Goal: Navigation & Orientation: Understand site structure

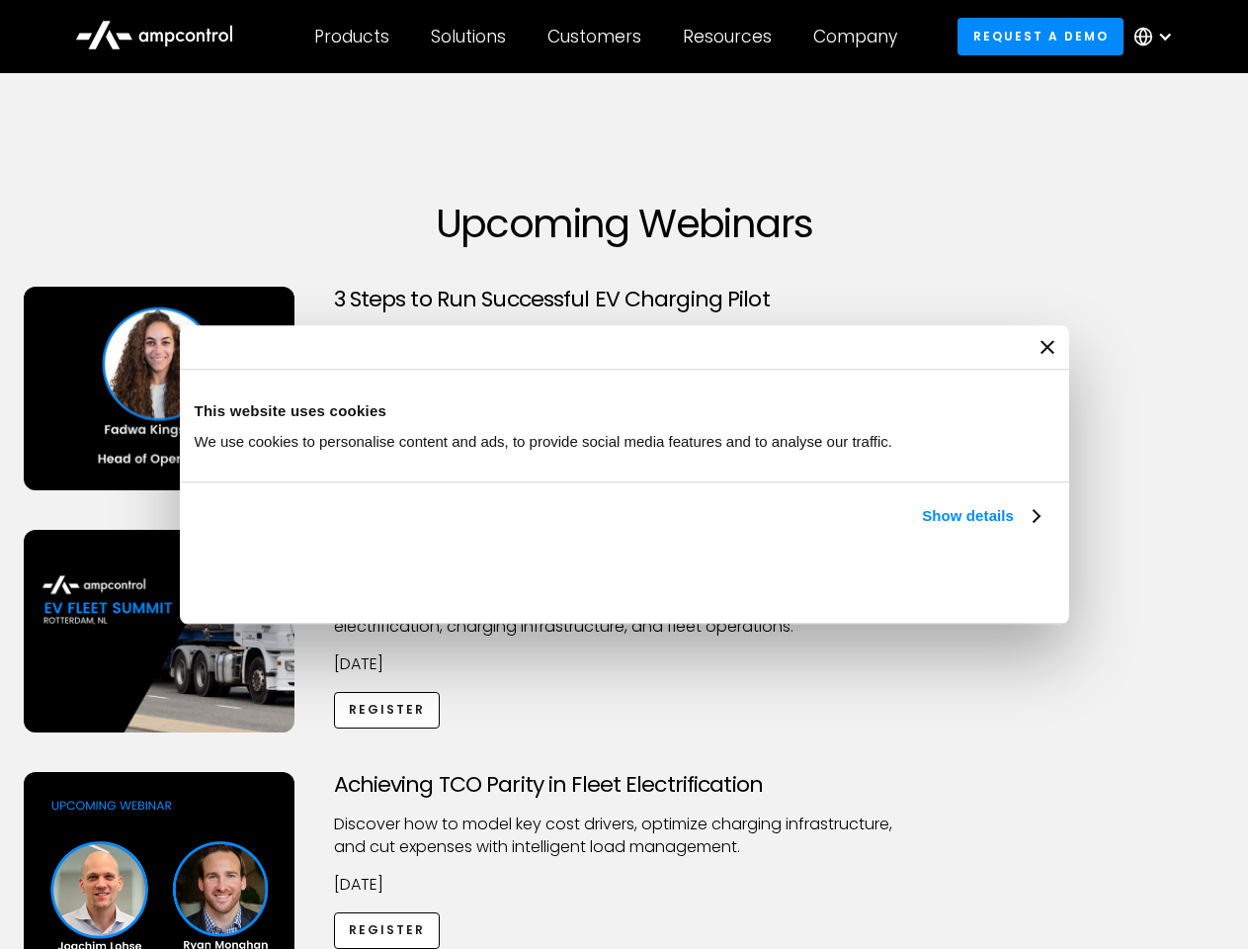
click at [922, 528] on link "Show details" at bounding box center [980, 516] width 117 height 24
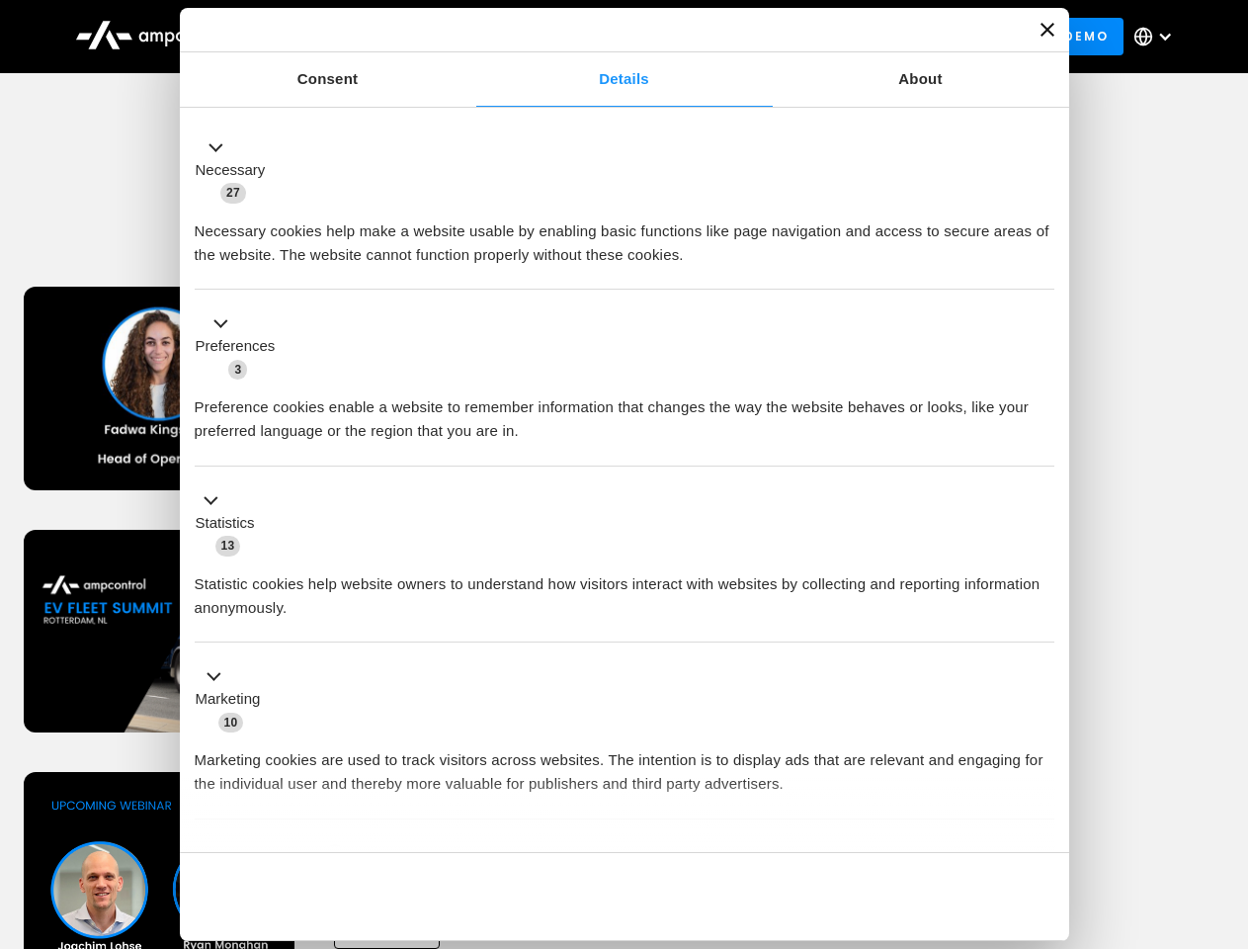
click at [1042, 267] on div "Necessary cookies help make a website usable by enabling basic functions like p…" at bounding box center [625, 236] width 860 height 62
click at [1227, 797] on div "Achieving TCO Parity in Fleet Electrification Discover how to model key cost dr…" at bounding box center [624, 927] width 1241 height 310
click at [608, 37] on div "Customers" at bounding box center [595, 37] width 94 height 22
click at [351, 37] on div "Products" at bounding box center [351, 37] width 75 height 22
click at [470, 37] on div "Solutions" at bounding box center [468, 37] width 75 height 22
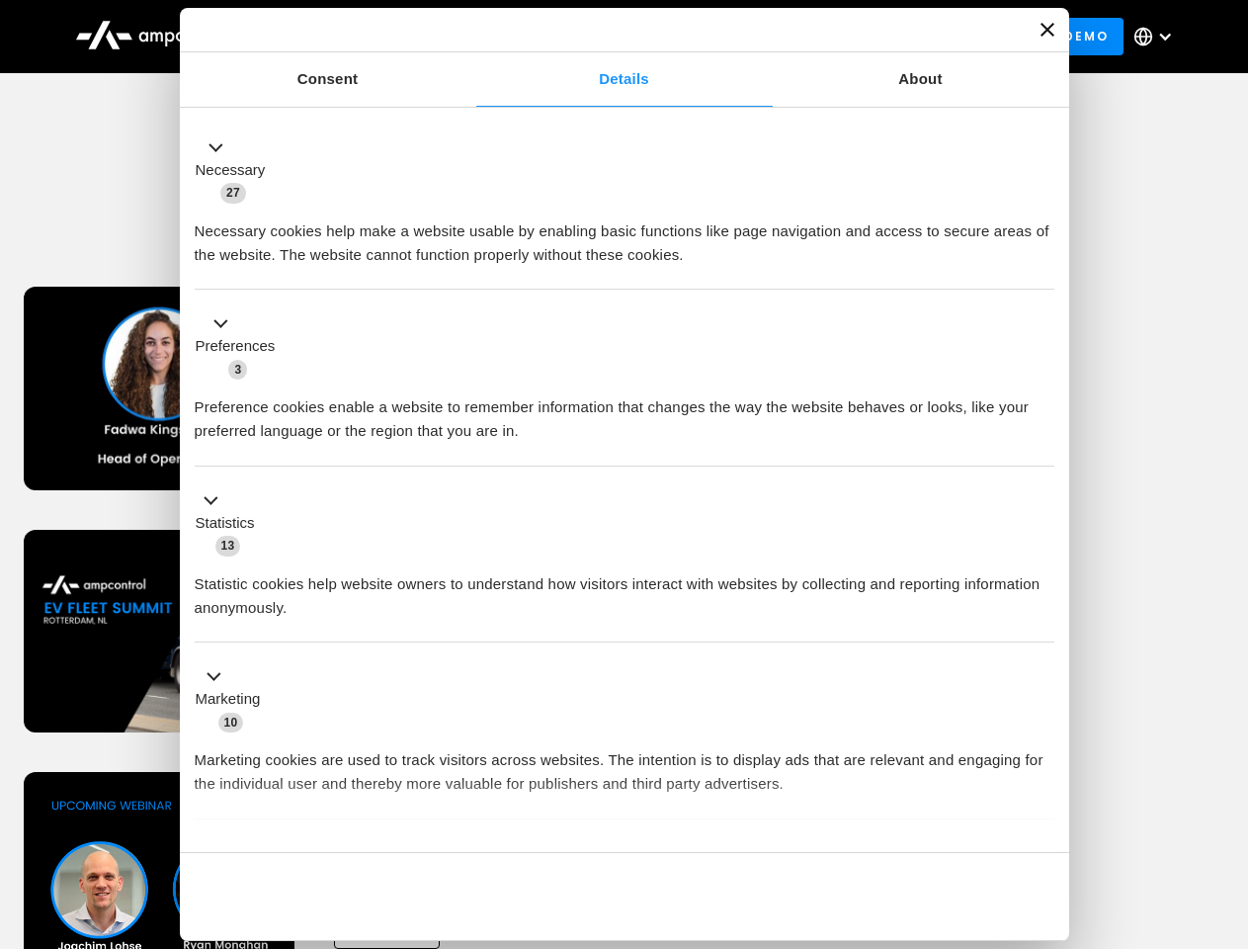
click at [598, 37] on div "Customers" at bounding box center [595, 37] width 94 height 22
click at [731, 37] on div "Resources" at bounding box center [727, 37] width 89 height 22
click at [862, 37] on div "Company" at bounding box center [855, 37] width 84 height 22
click at [1158, 37] on div at bounding box center [1165, 37] width 16 height 16
